Goal: Task Accomplishment & Management: Use online tool/utility

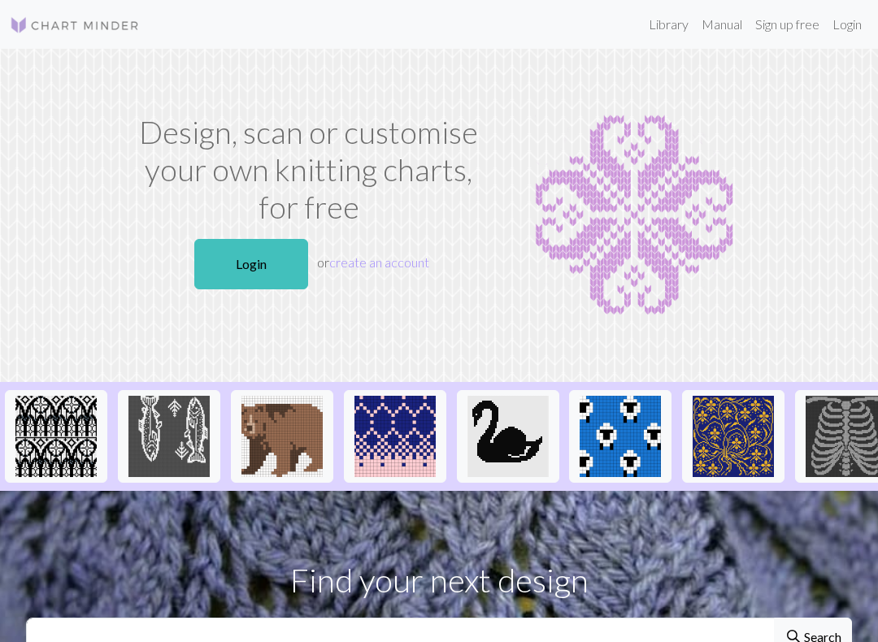
click at [245, 263] on link "Login" at bounding box center [251, 264] width 114 height 50
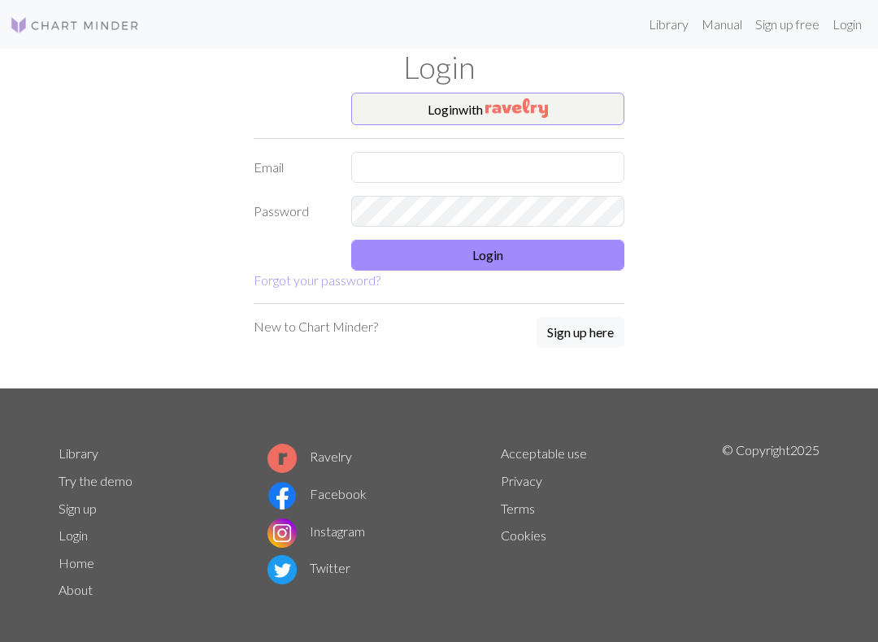
click at [489, 104] on img "button" at bounding box center [516, 108] width 63 height 20
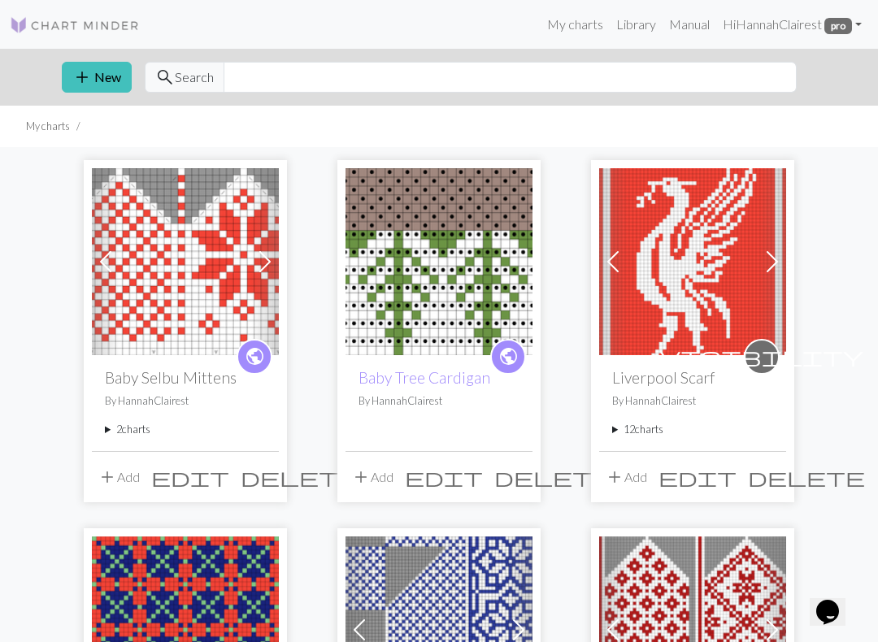
click at [141, 447] on div "public Baby Selbu Mittens By HannahClairest 2 charts Baby Selbu Mittens delete …" at bounding box center [185, 402] width 187 height 95
click at [135, 423] on summary "2 charts" at bounding box center [185, 429] width 161 height 15
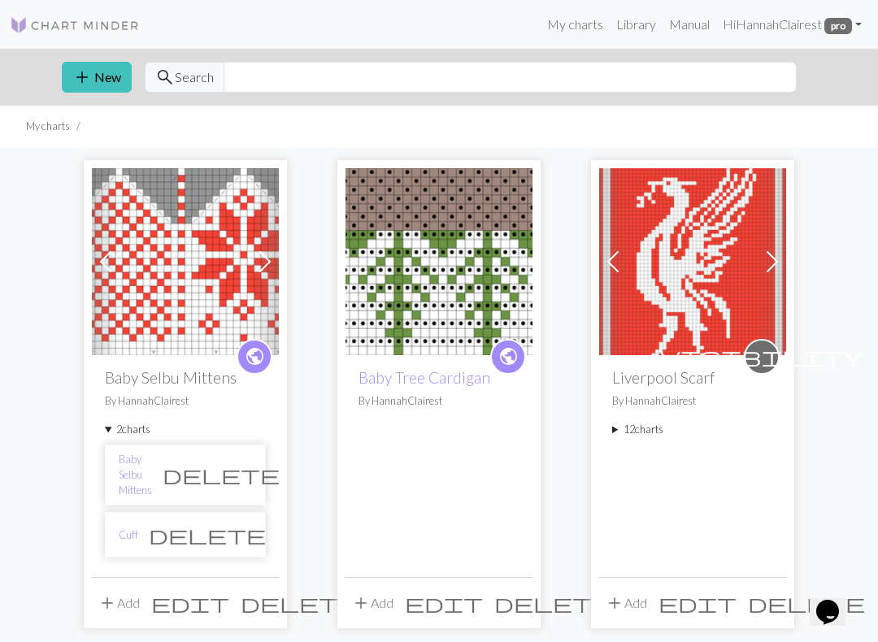
click at [138, 464] on link "Baby Selbu Mittens" at bounding box center [135, 475] width 33 height 47
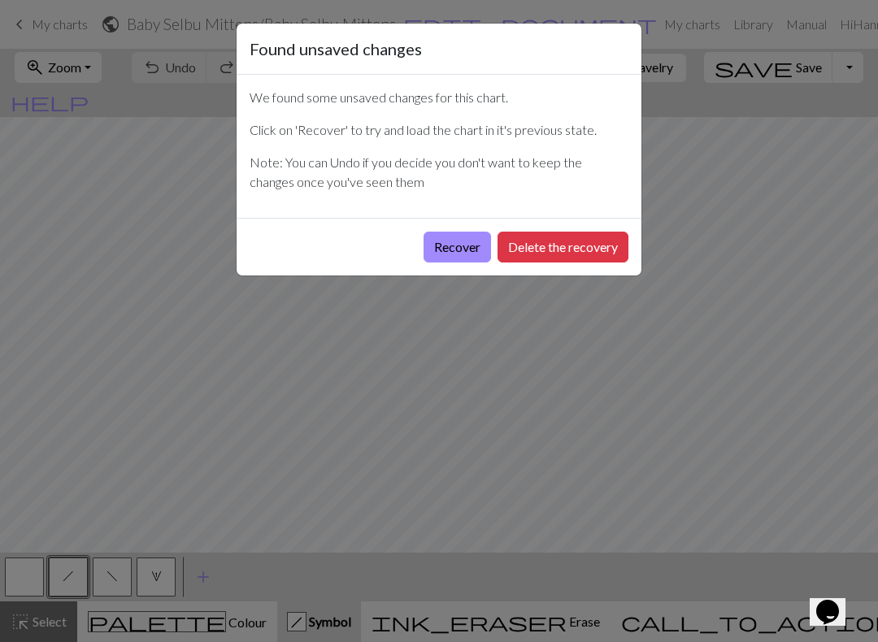
click at [455, 248] on button "Recover" at bounding box center [457, 247] width 67 height 31
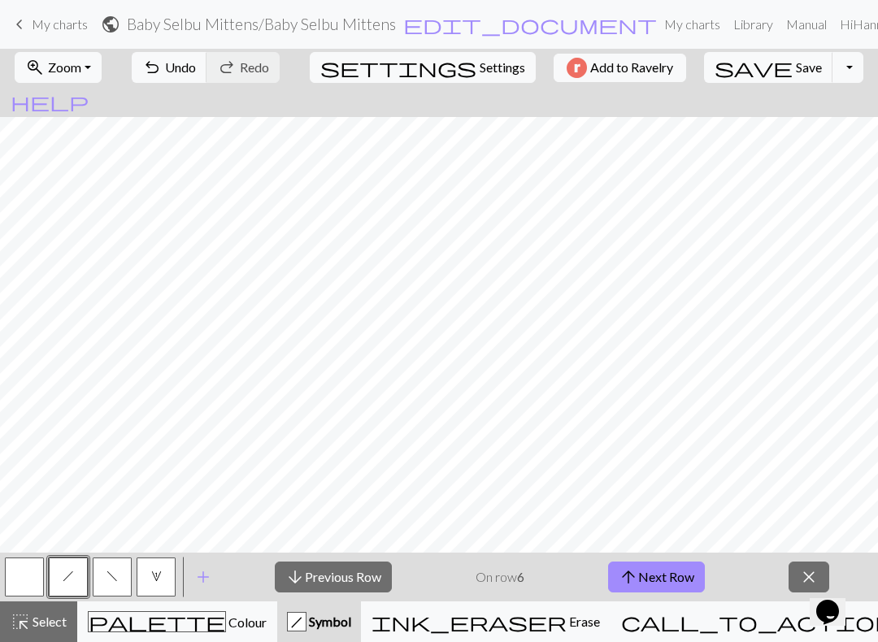
click at [669, 564] on button "arrow_upward Next Row" at bounding box center [656, 577] width 97 height 31
click at [693, 569] on button "arrow_upward Next Row" at bounding box center [656, 577] width 97 height 31
